Goal: Task Accomplishment & Management: Complete application form

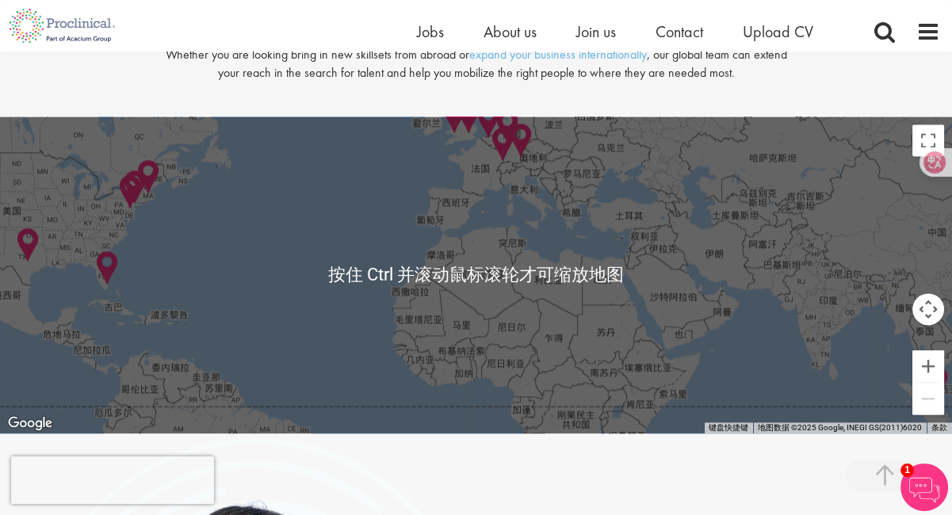
scroll to position [3279, 0]
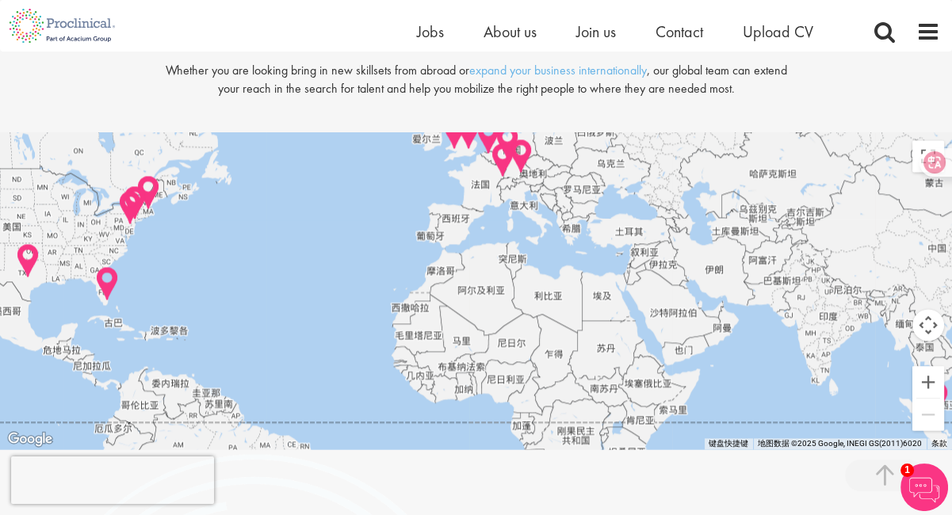
click at [507, 282] on div at bounding box center [476, 290] width 952 height 317
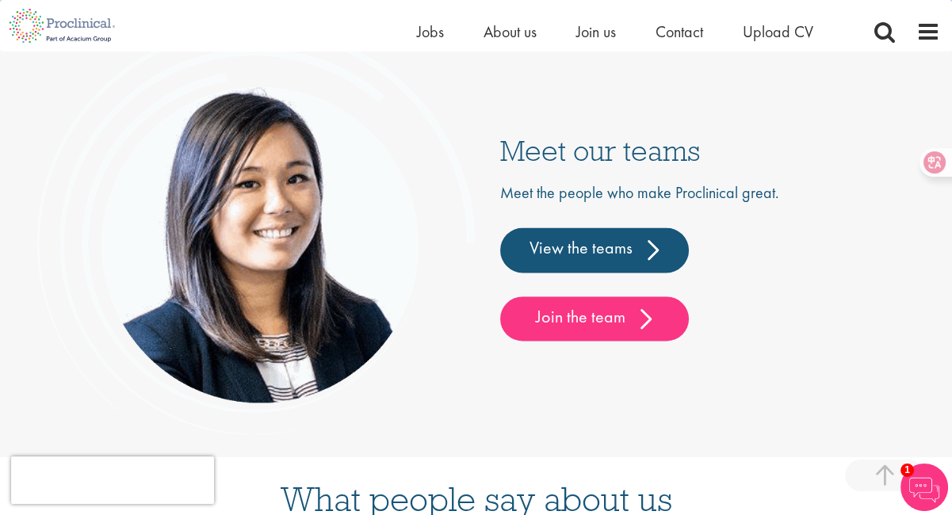
scroll to position [3707, 0]
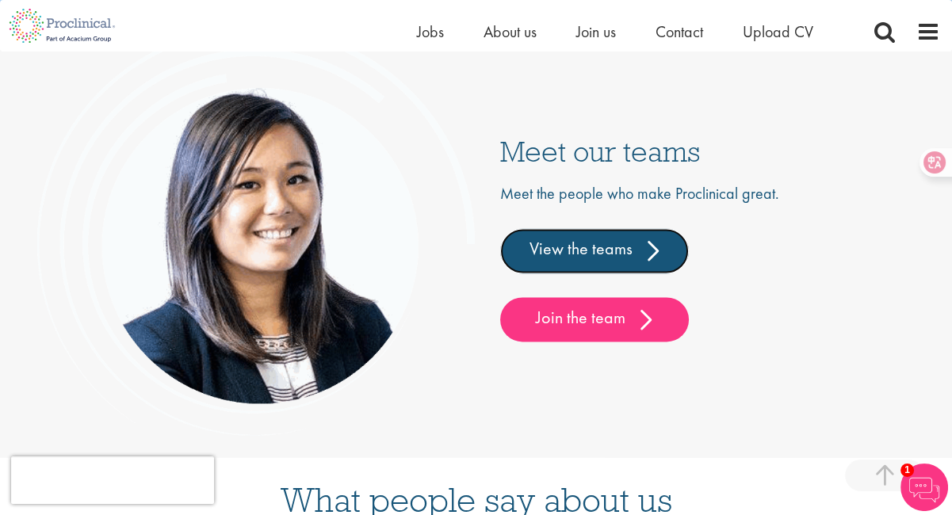
click at [585, 273] on link "View the teams" at bounding box center [594, 250] width 189 height 44
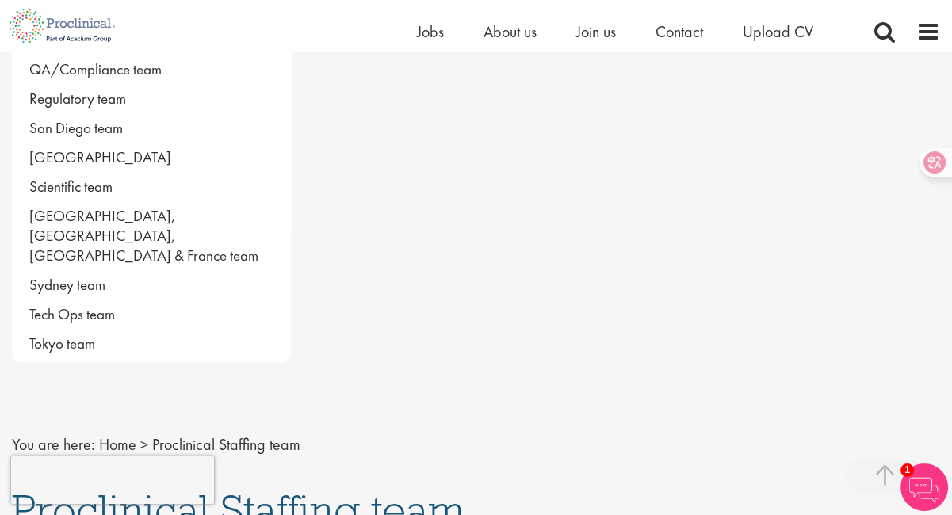
scroll to position [1141, 0]
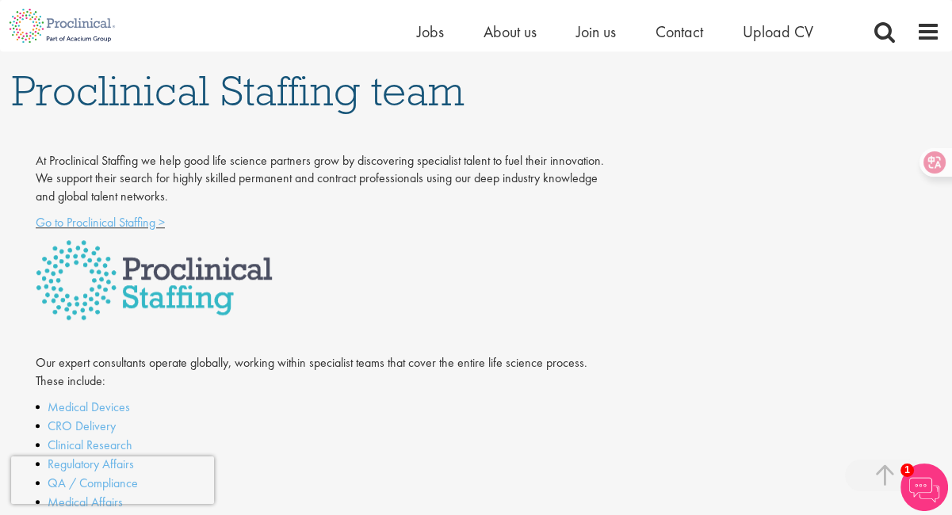
scroll to position [1619, 0]
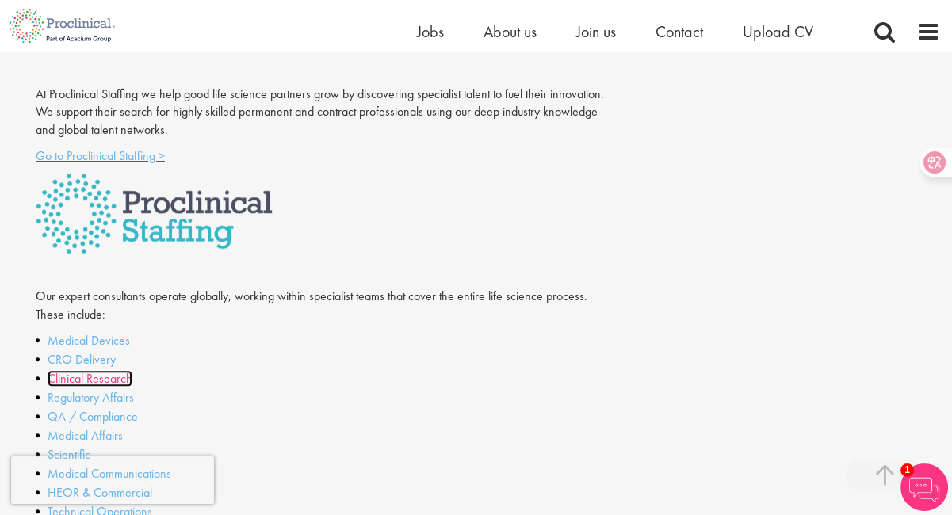
click at [106, 370] on link "Clinical Research" at bounding box center [90, 378] width 85 height 17
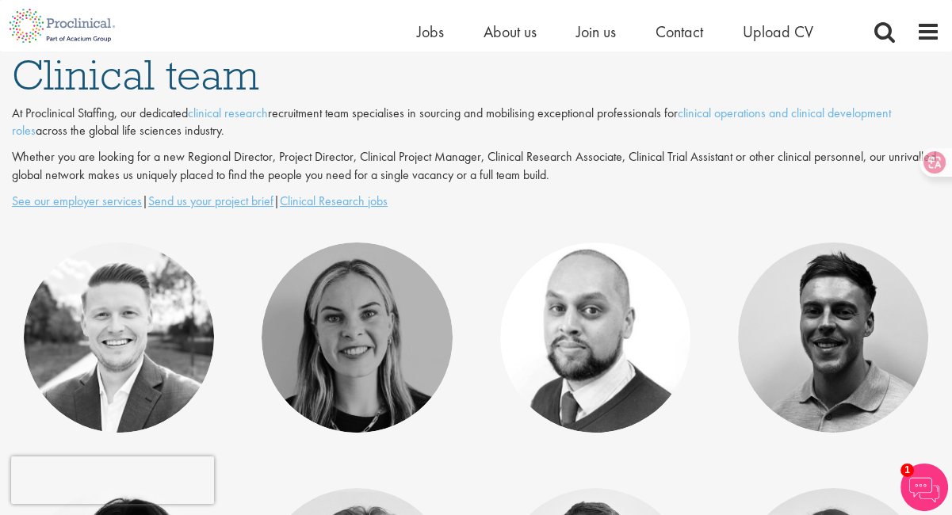
scroll to position [232, 0]
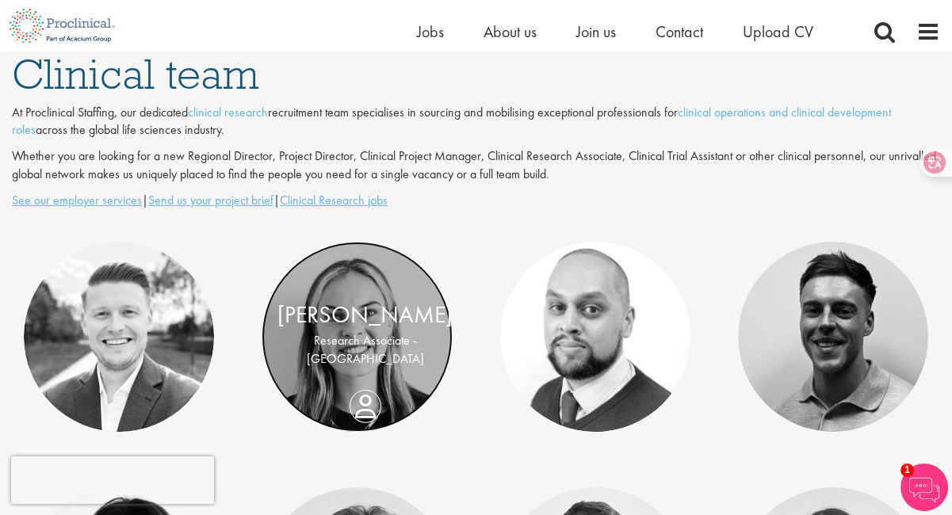
click at [372, 303] on link at bounding box center [356, 337] width 190 height 190
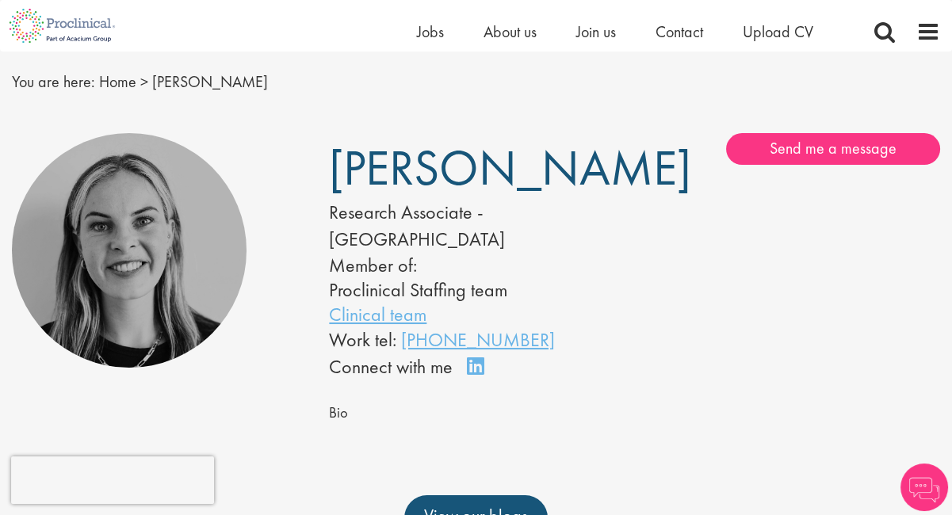
scroll to position [44, 0]
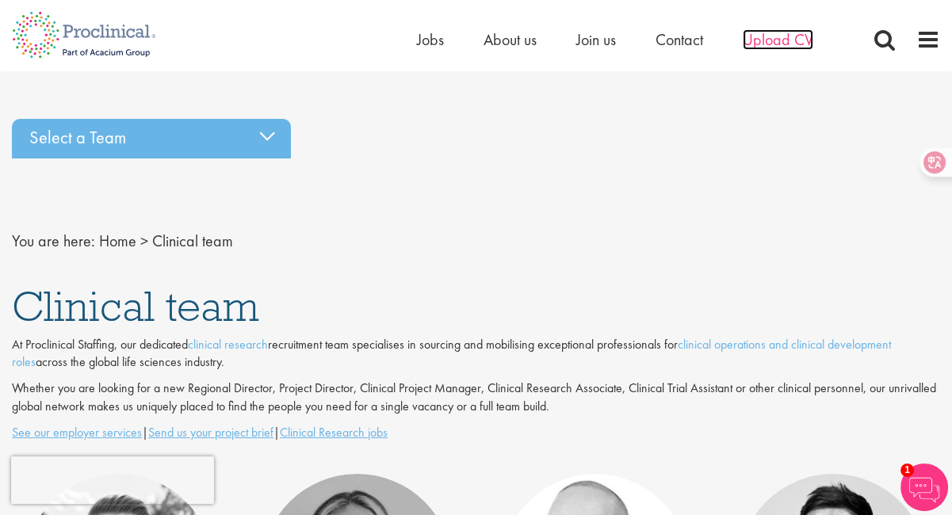
click at [775, 43] on span "Upload CV" at bounding box center [777, 39] width 71 height 21
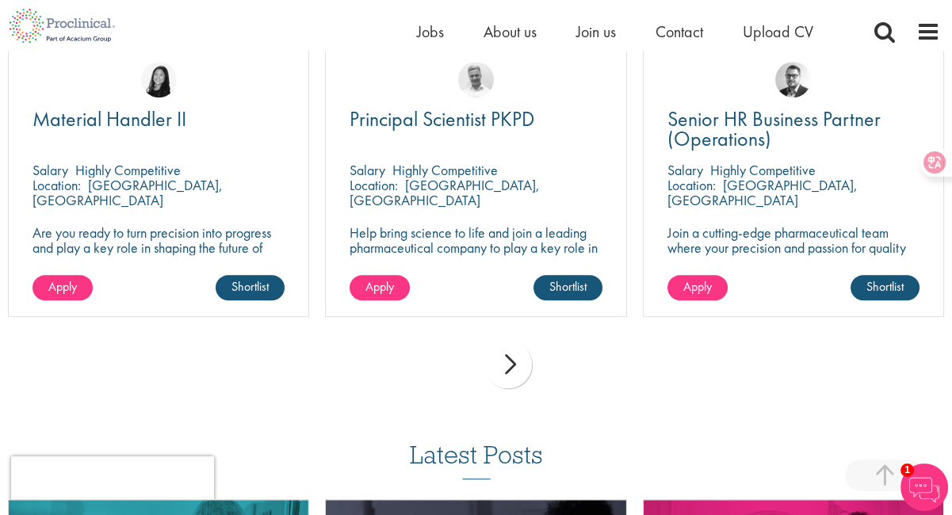
scroll to position [1166, 0]
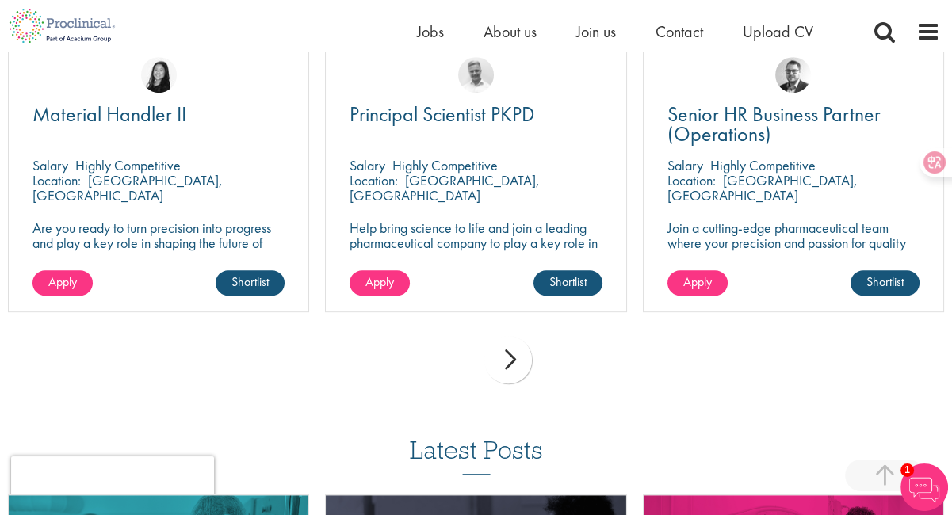
click at [506, 361] on div "next" at bounding box center [508, 360] width 48 height 48
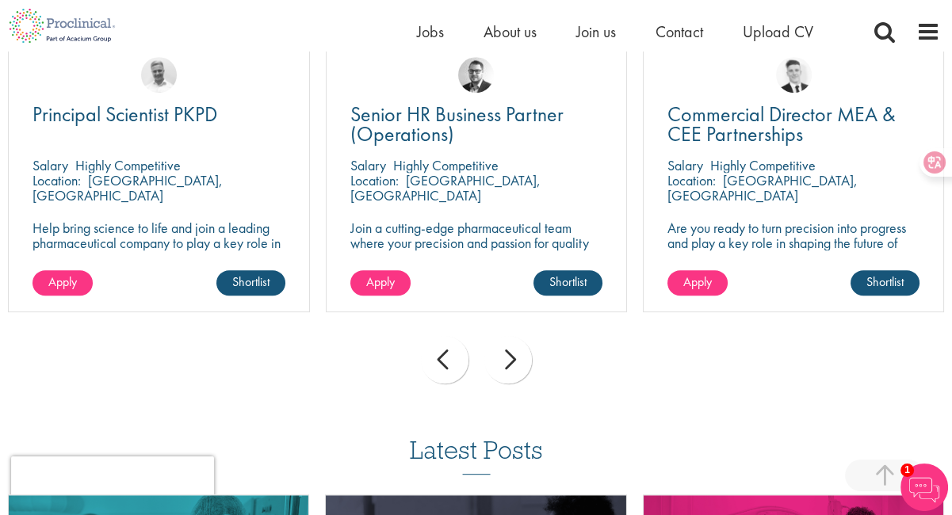
click at [506, 361] on div "next" at bounding box center [508, 360] width 48 height 48
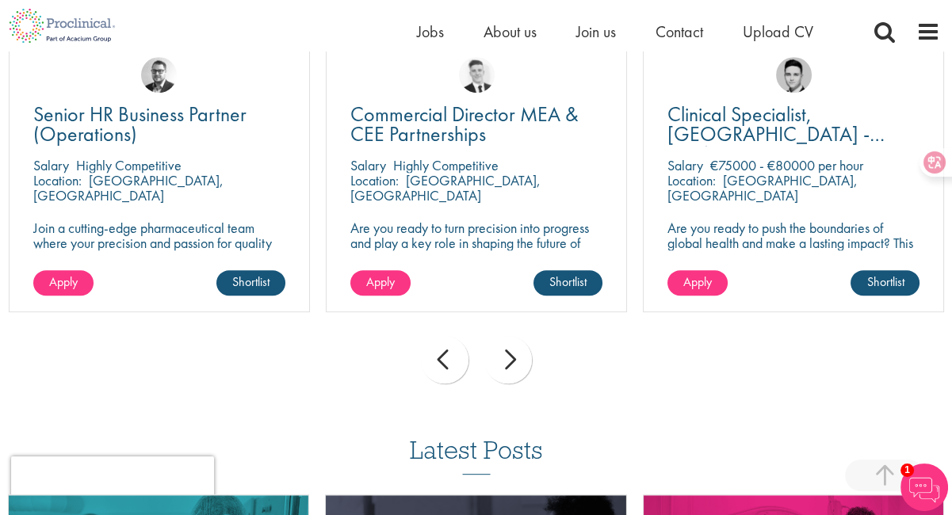
click at [506, 361] on div "next" at bounding box center [508, 360] width 48 height 48
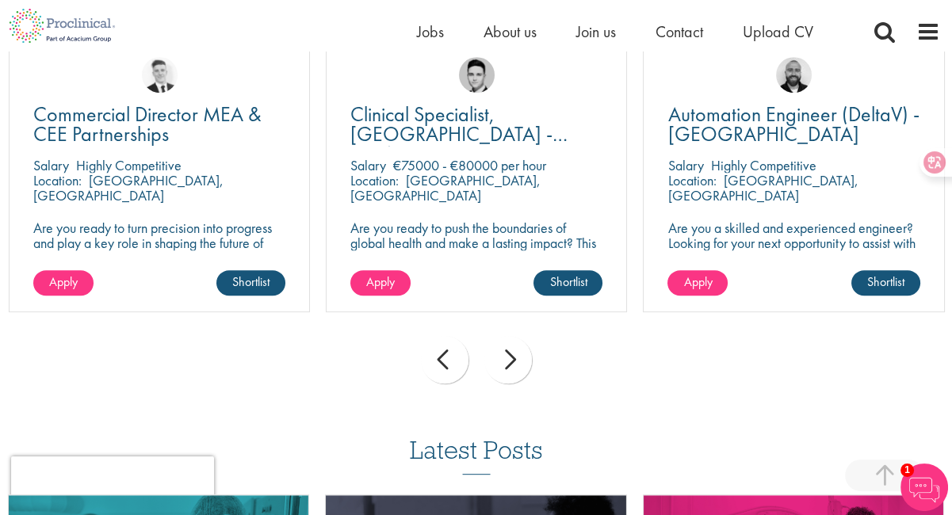
click at [506, 361] on div "next" at bounding box center [508, 360] width 48 height 48
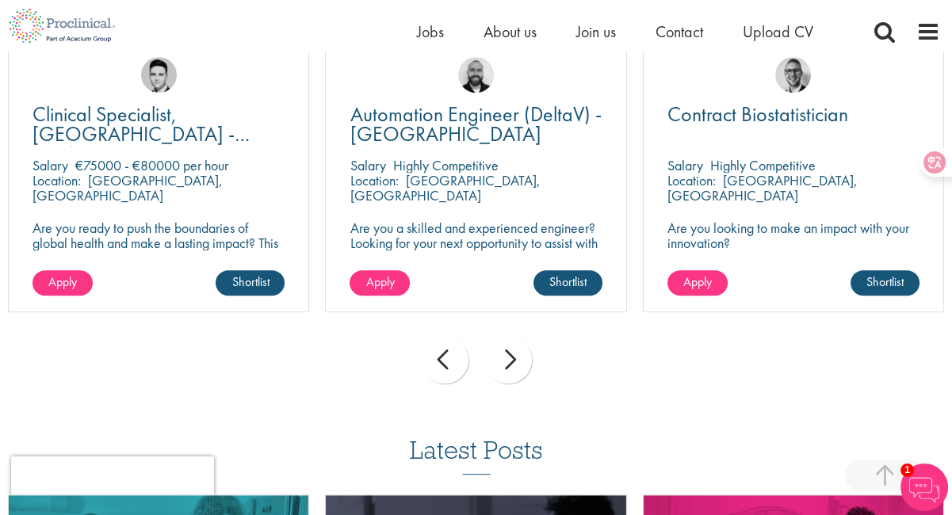
click at [506, 361] on div "next" at bounding box center [508, 360] width 48 height 48
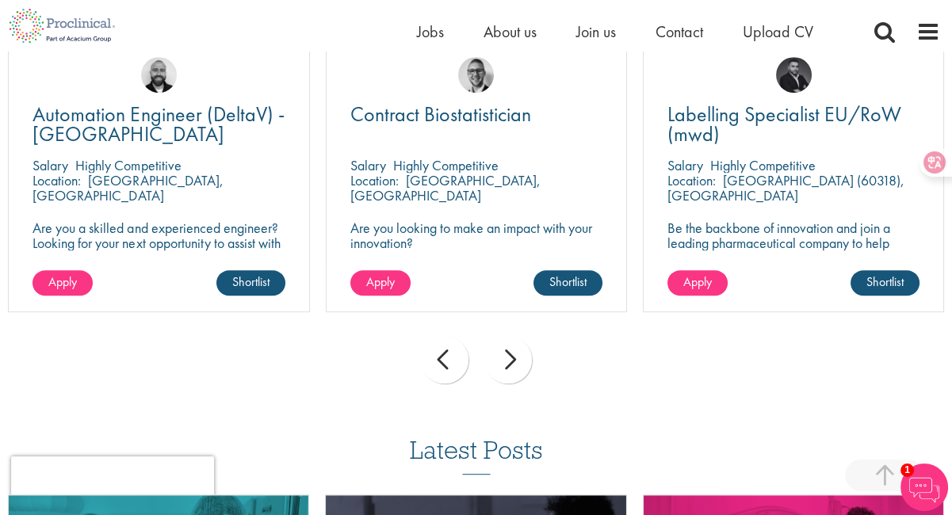
click at [506, 361] on div "next" at bounding box center [508, 360] width 48 height 48
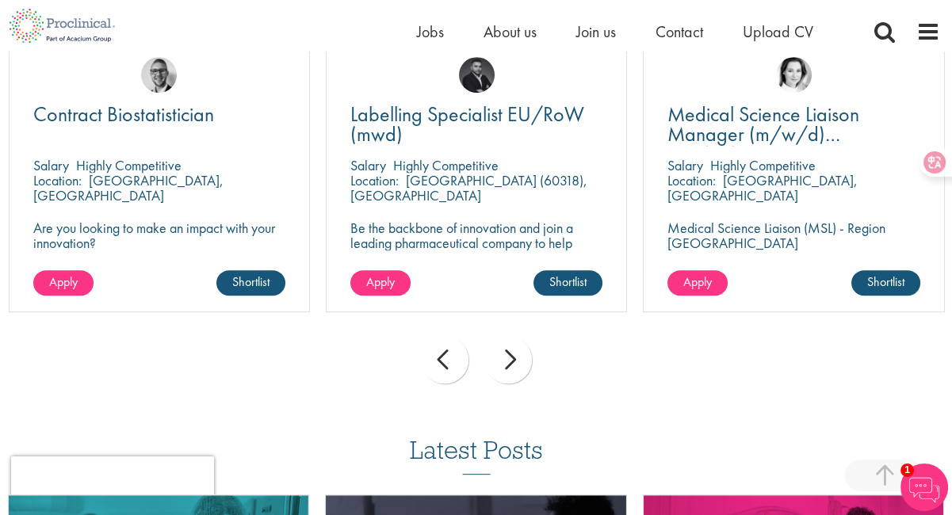
click at [506, 361] on div "next" at bounding box center [508, 360] width 48 height 48
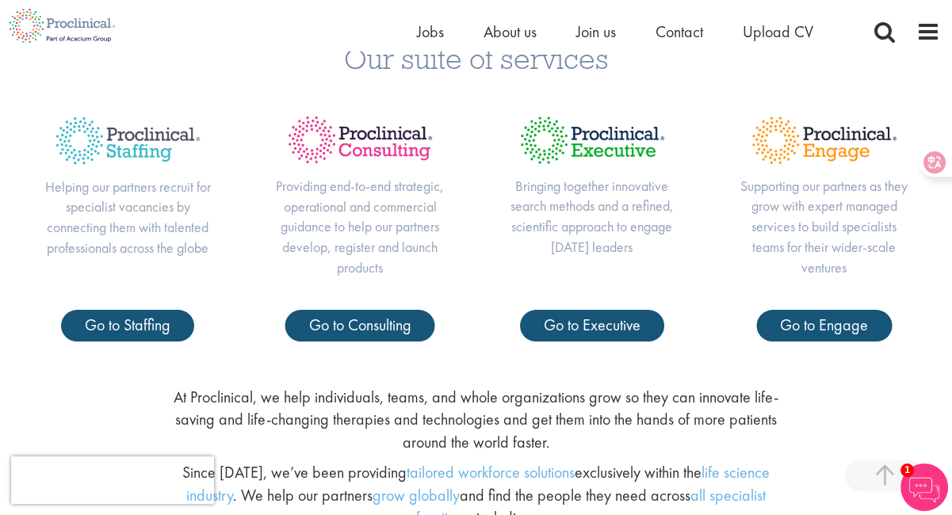
scroll to position [580, 0]
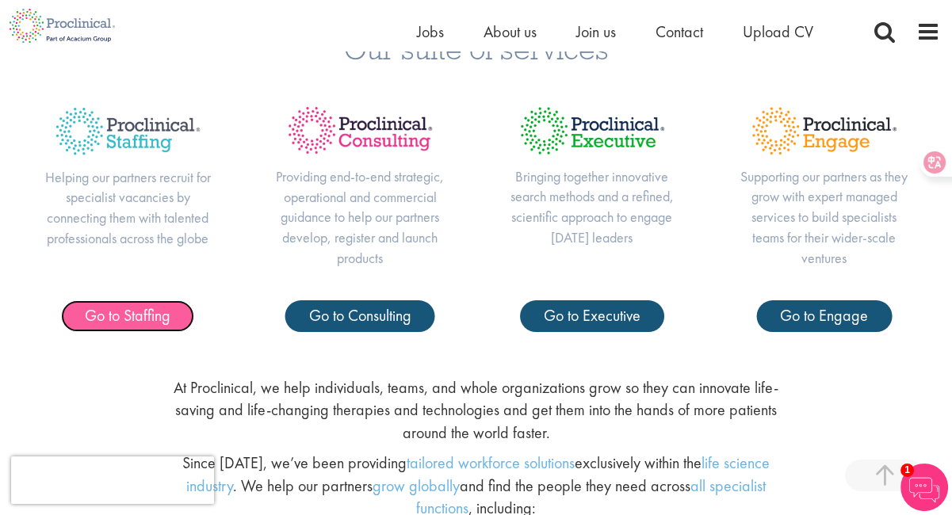
click at [162, 326] on link "Go to Staffing" at bounding box center [127, 316] width 133 height 32
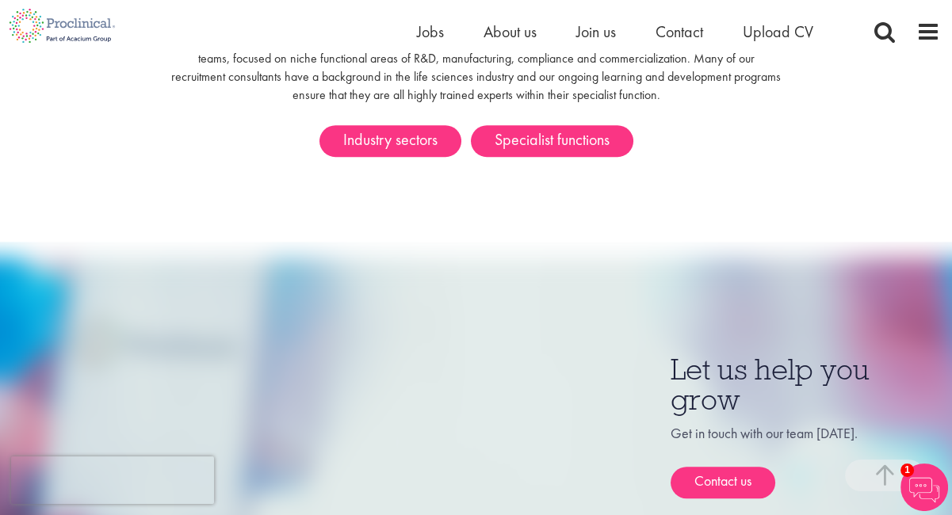
scroll to position [1308, 0]
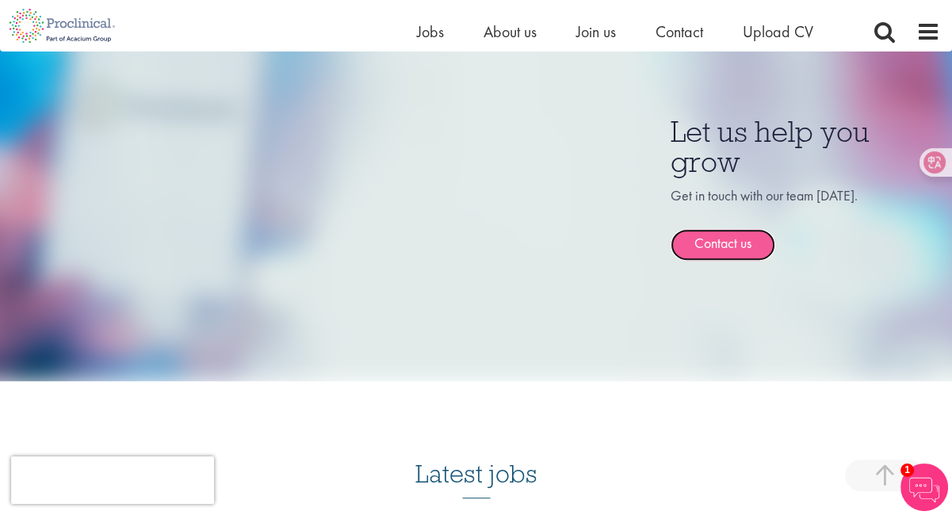
click at [734, 243] on link "Contact us" at bounding box center [722, 245] width 105 height 32
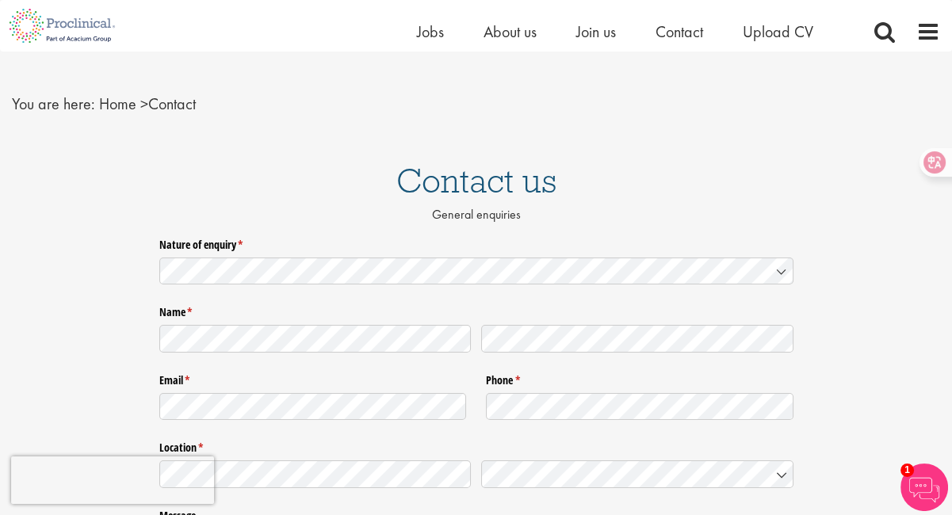
scroll to position [24, 0]
